Goal: Navigation & Orientation: Find specific page/section

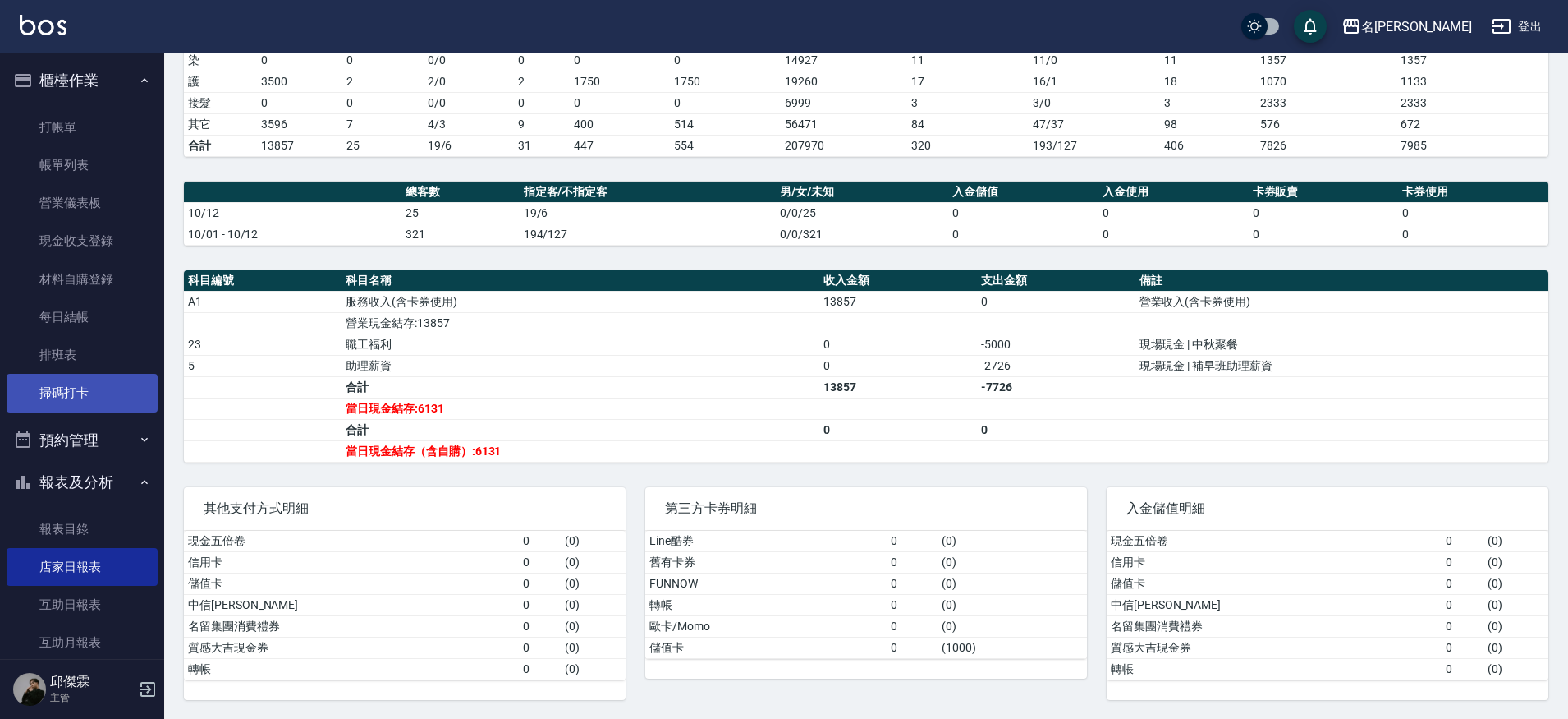
scroll to position [321, 0]
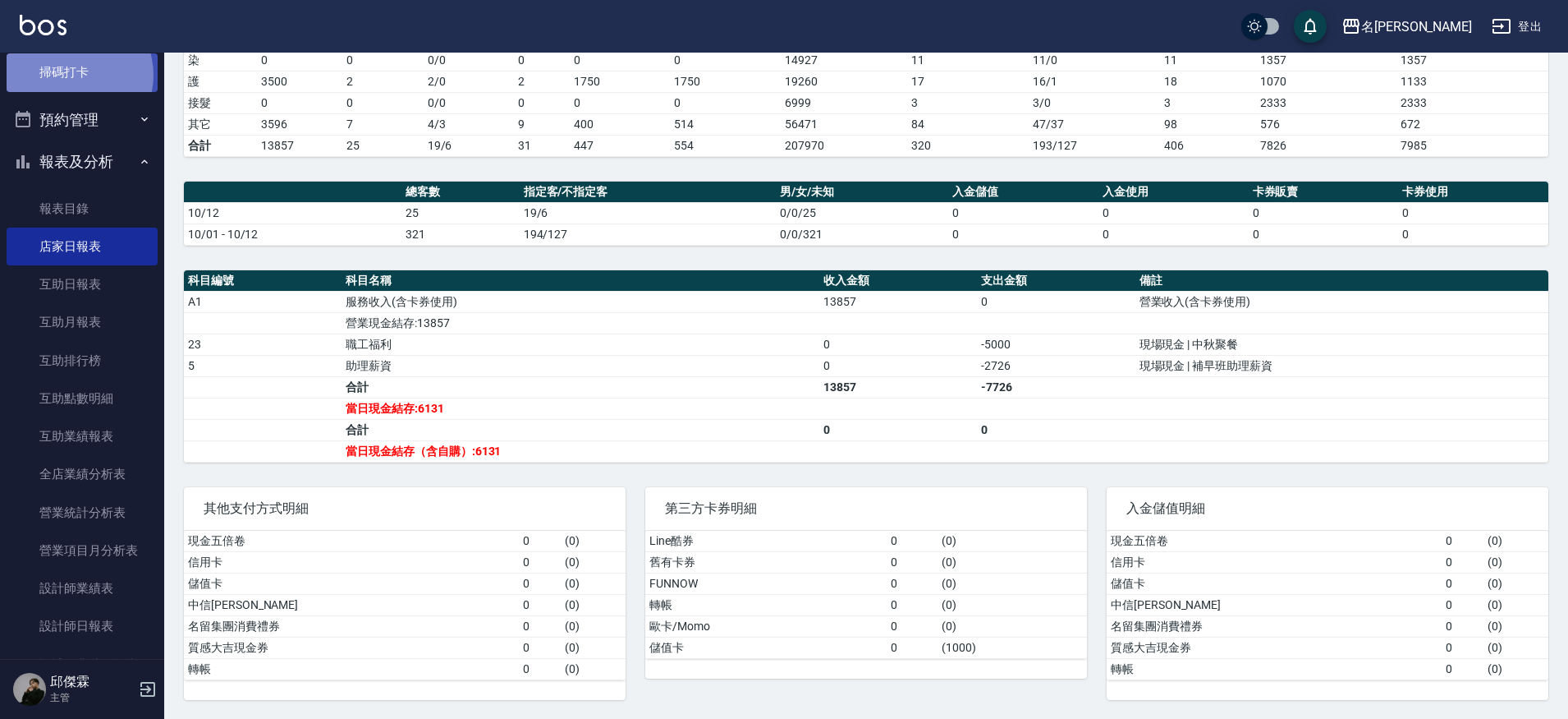
click at [71, 73] on link "掃碼打卡" at bounding box center [82, 72] width 151 height 38
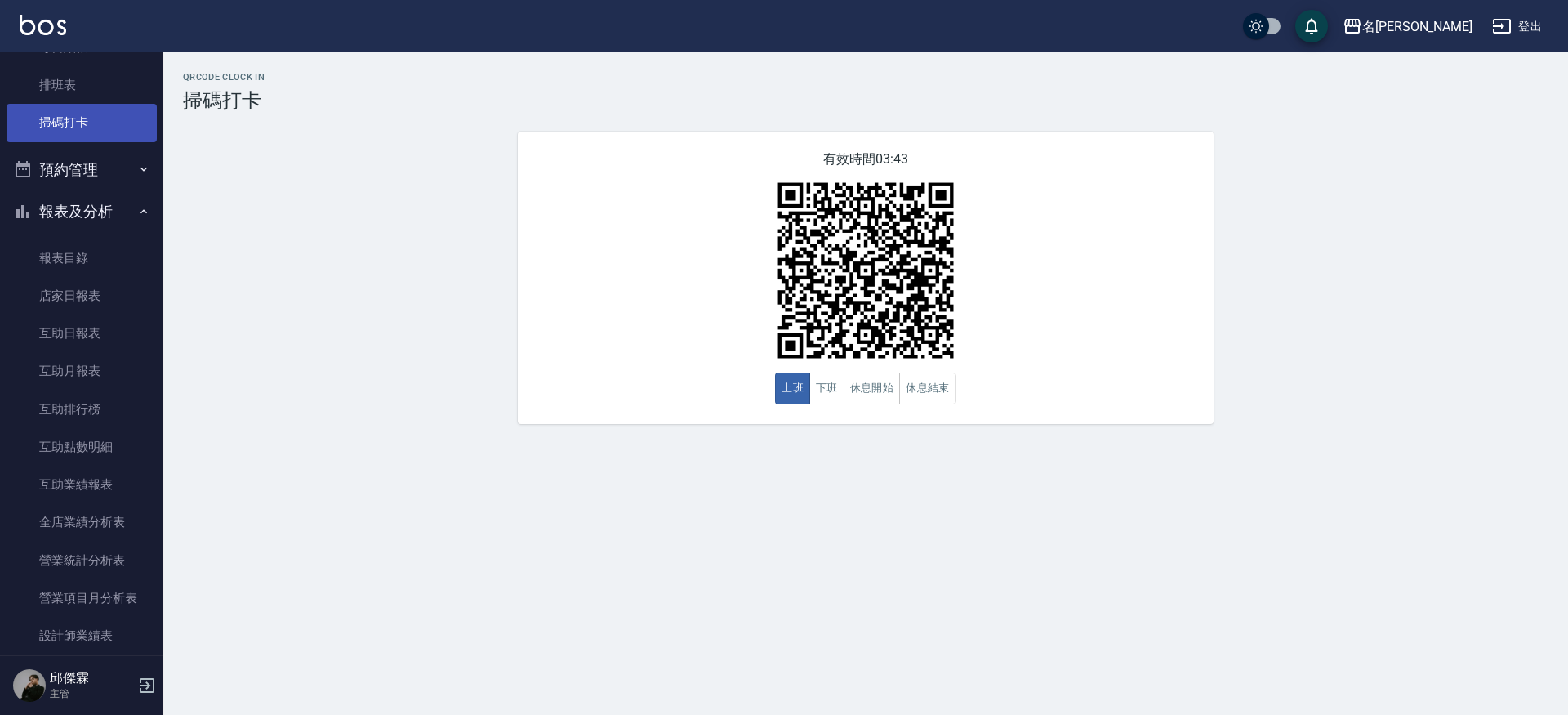
scroll to position [259, 0]
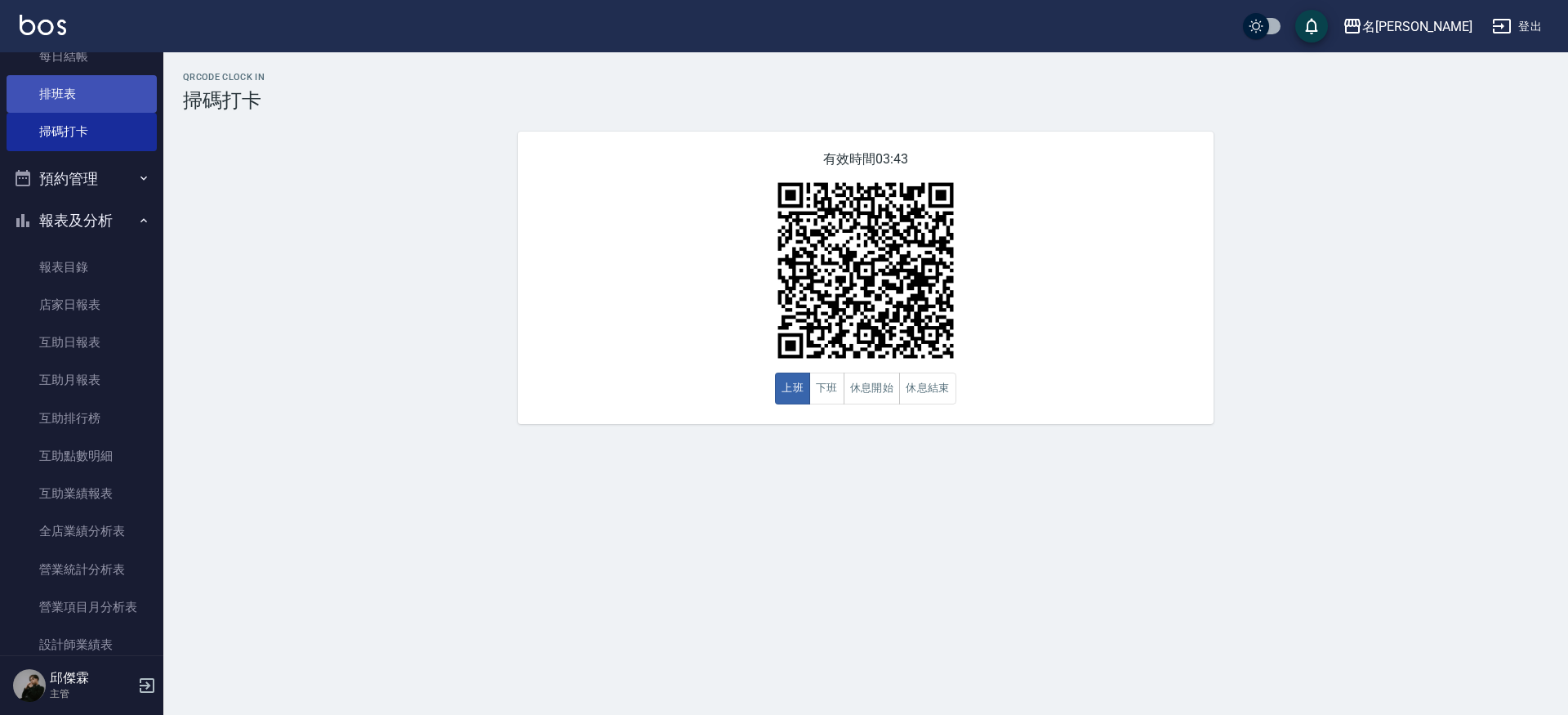
click at [66, 77] on link "排班表" at bounding box center [81, 94] width 150 height 38
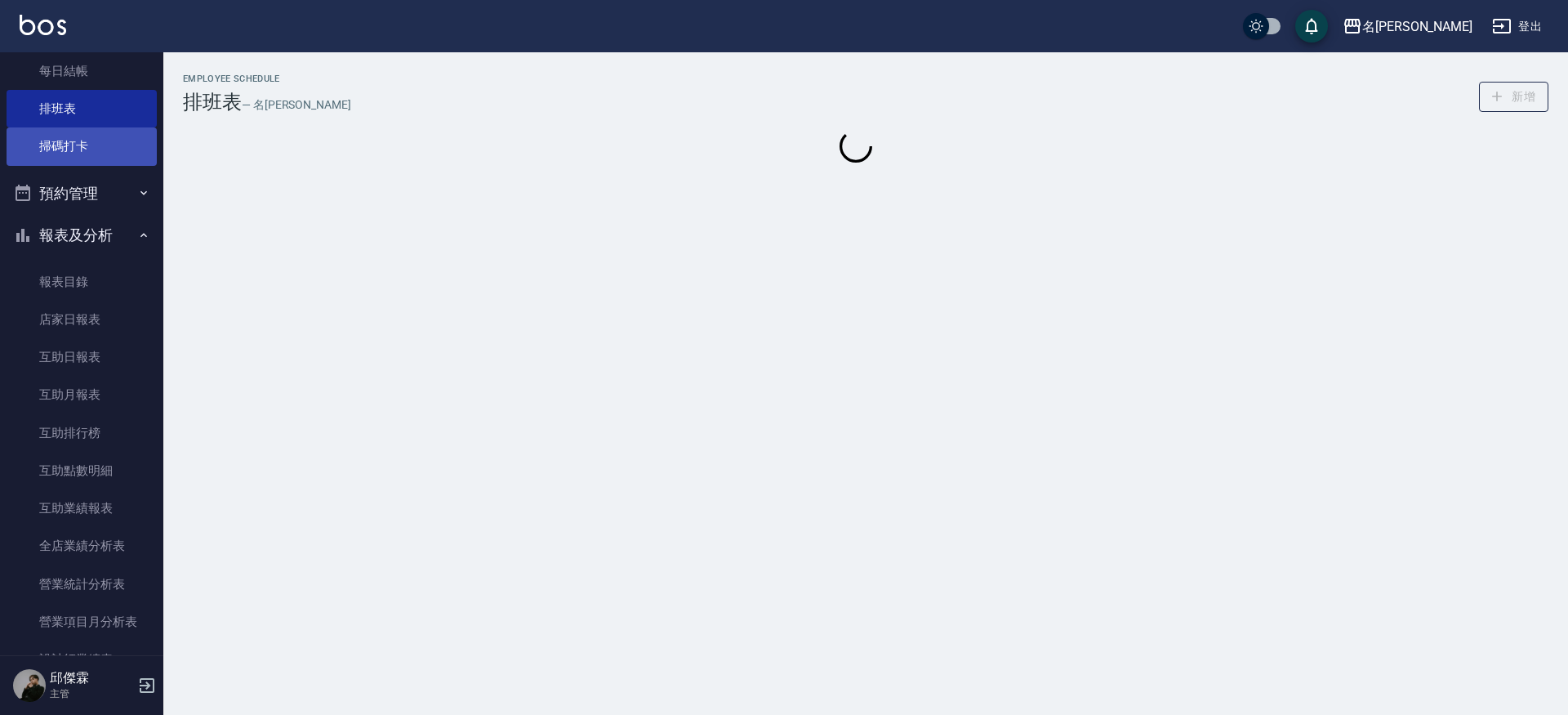
click at [68, 117] on ul "打帳單 帳單列表 營業儀表板 現金收支登錄 材料自購登錄 每日結帳 排班表 掃碼打卡" at bounding box center [81, 15] width 150 height 315
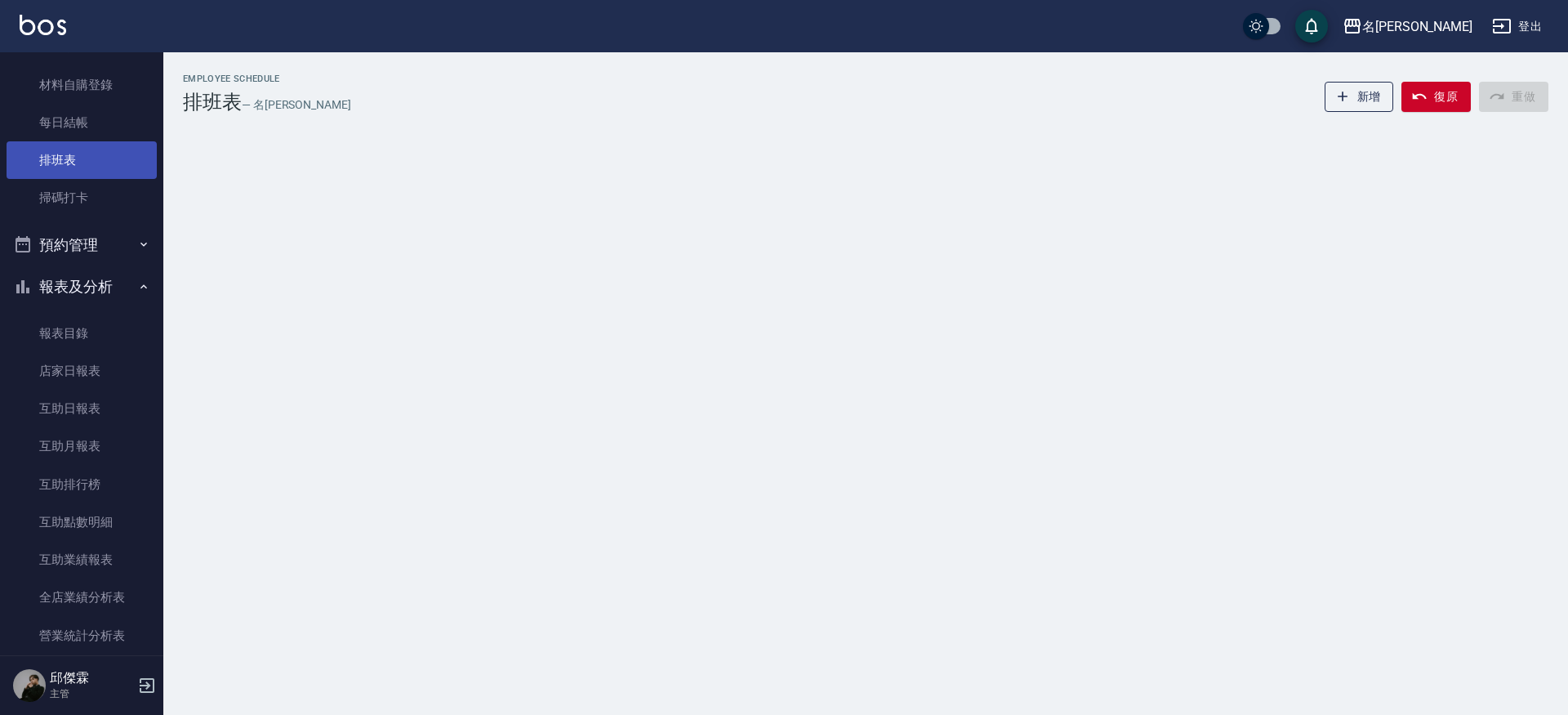
scroll to position [184, 0]
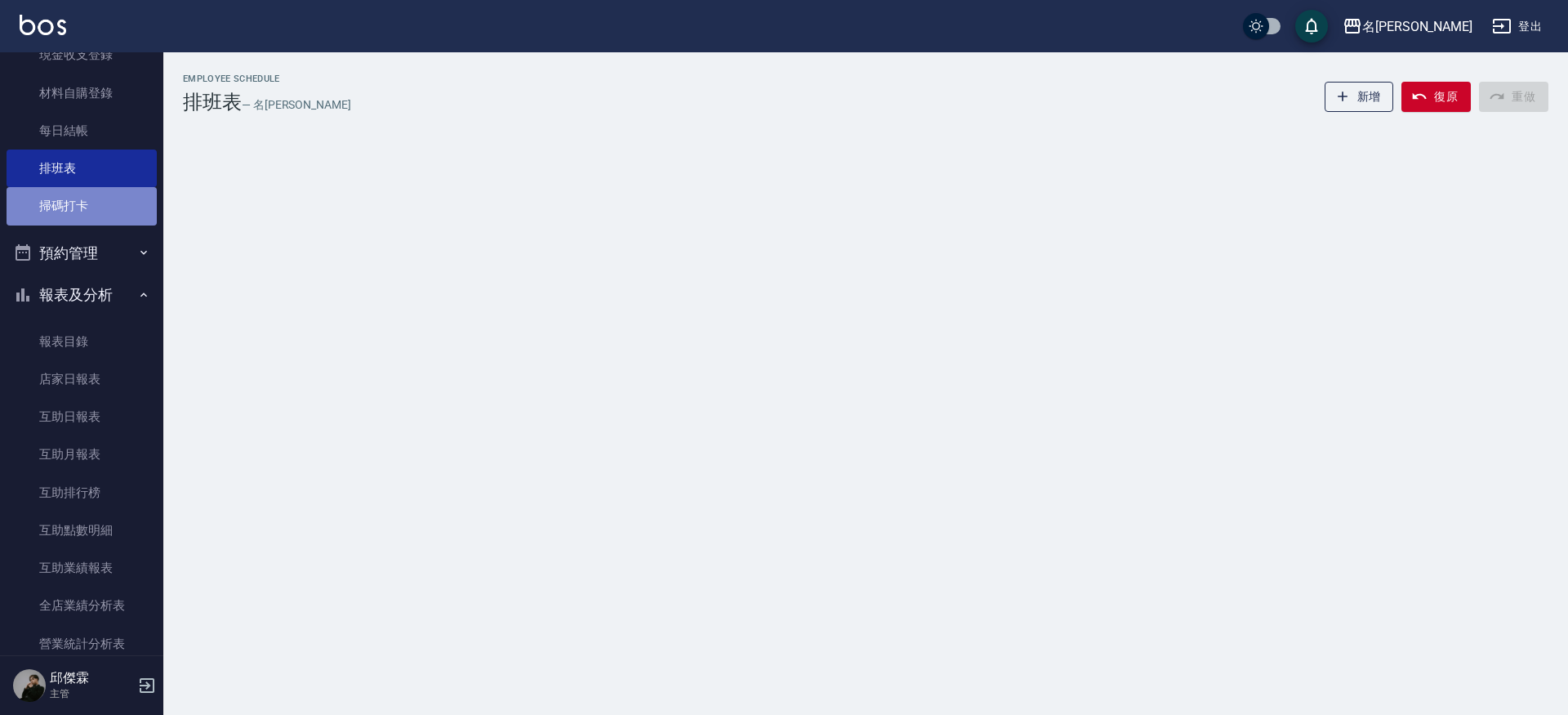
click at [102, 209] on link "掃碼打卡" at bounding box center [81, 206] width 150 height 38
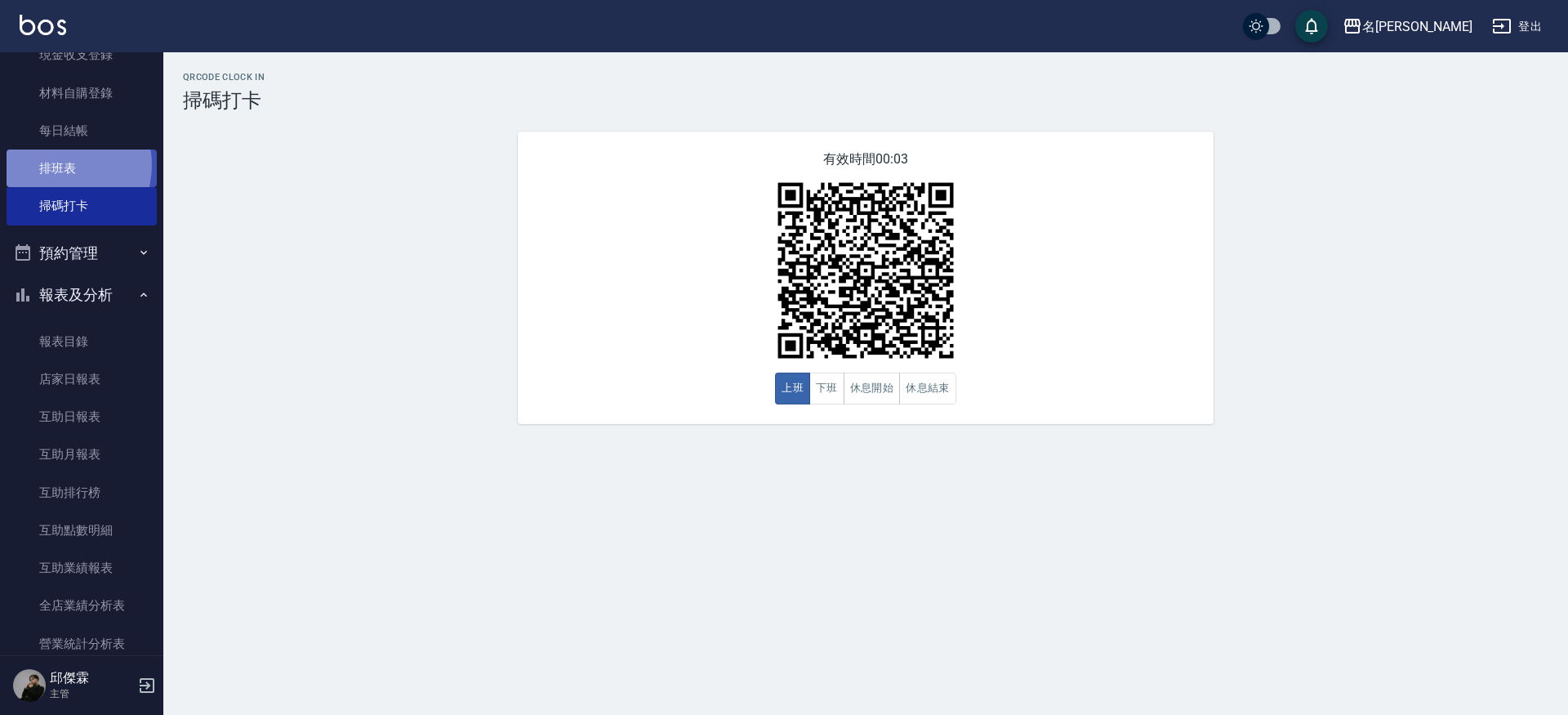
click at [57, 164] on link "排班表" at bounding box center [81, 168] width 150 height 38
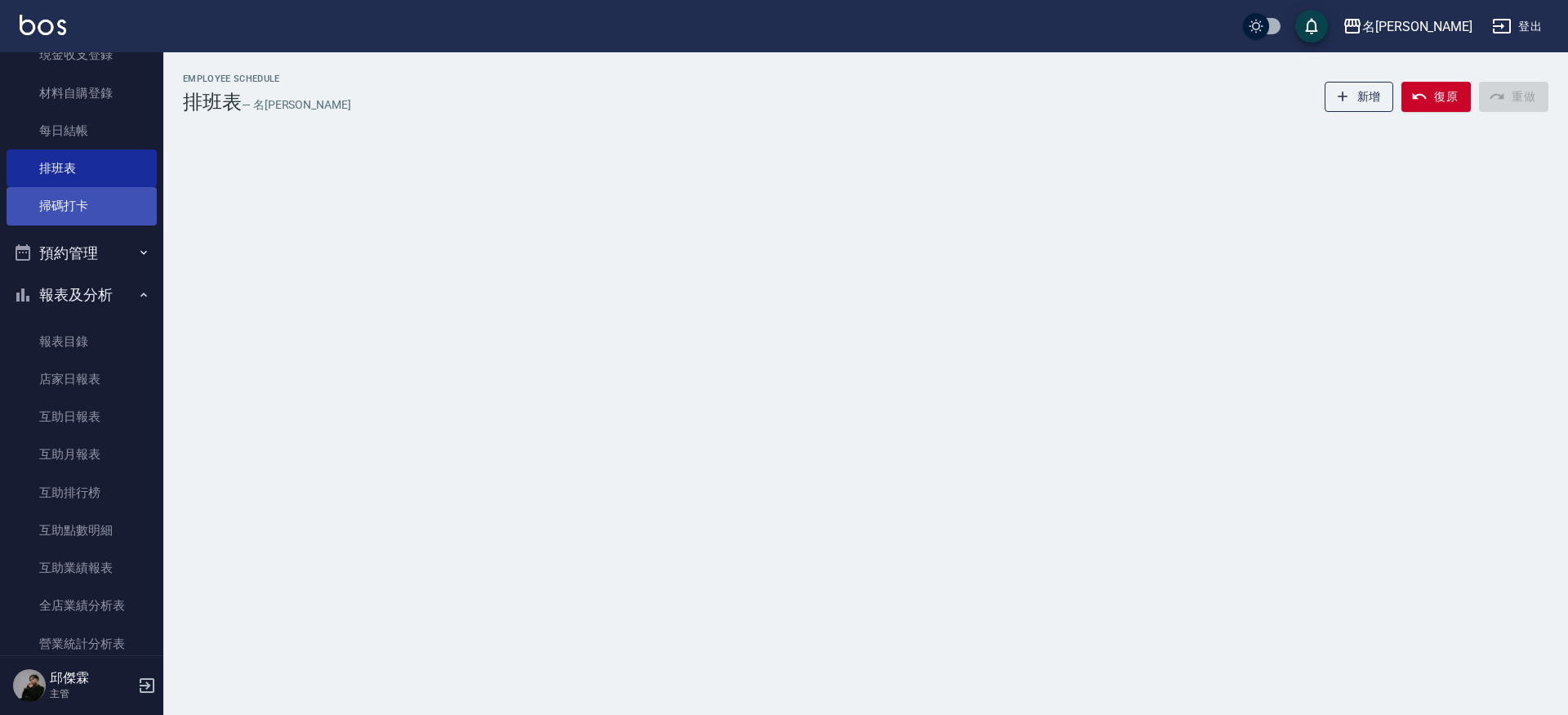
click at [63, 195] on link "掃碼打卡" at bounding box center [81, 206] width 150 height 38
